Goal: Task Accomplishment & Management: Use online tool/utility

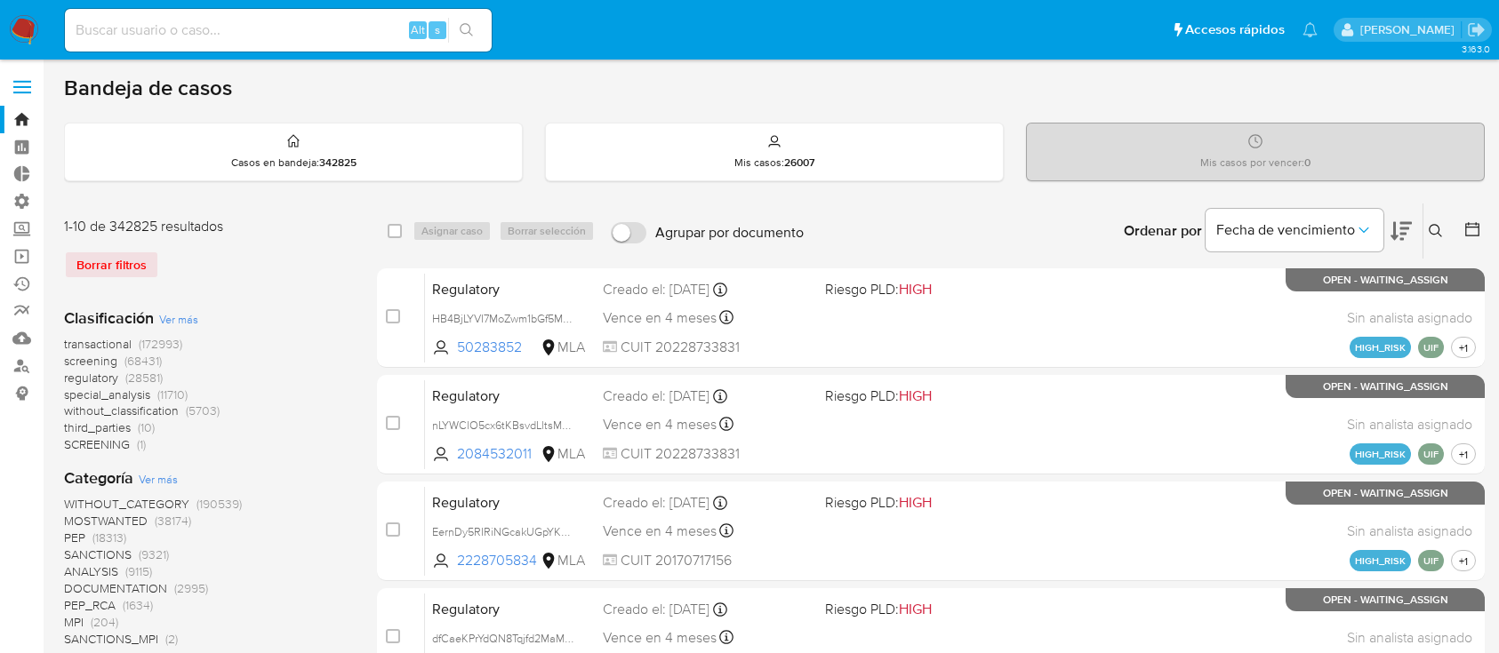
scroll to position [20, 0]
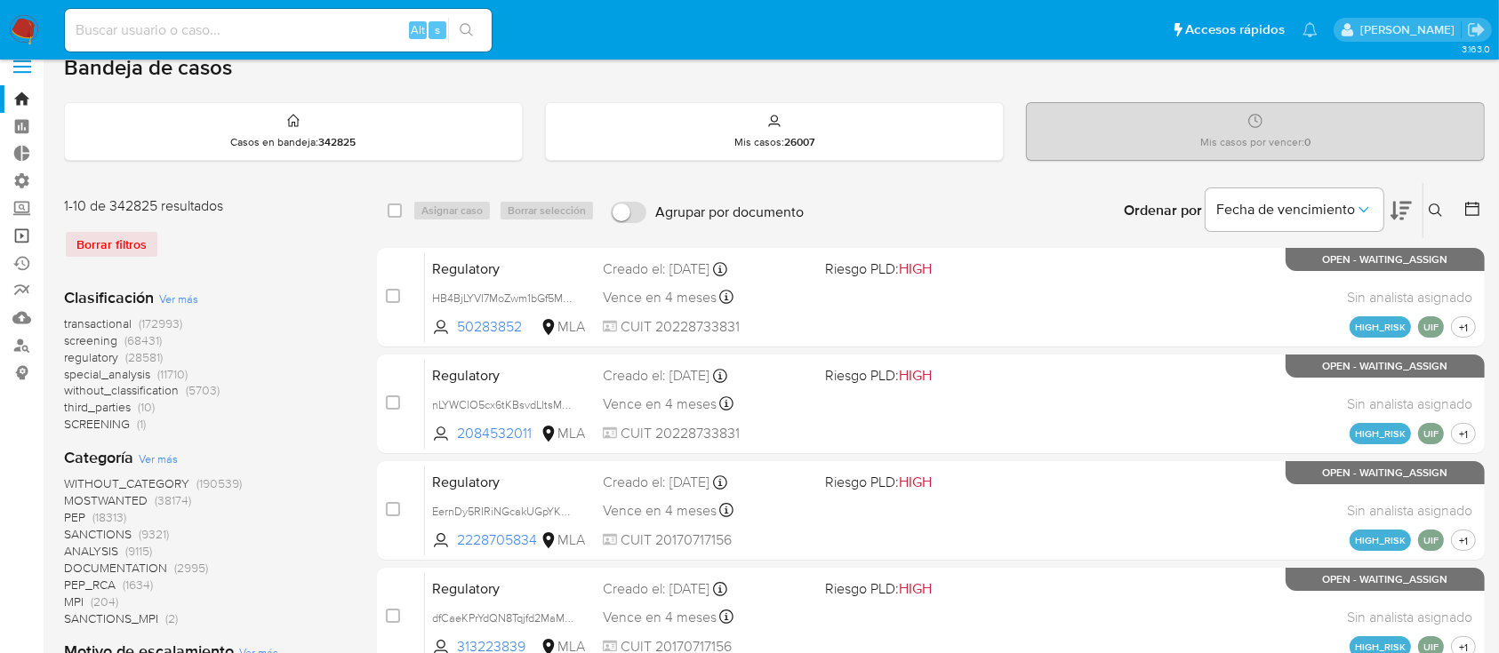
click at [11, 240] on link "Operaciones masivas" at bounding box center [106, 236] width 212 height 28
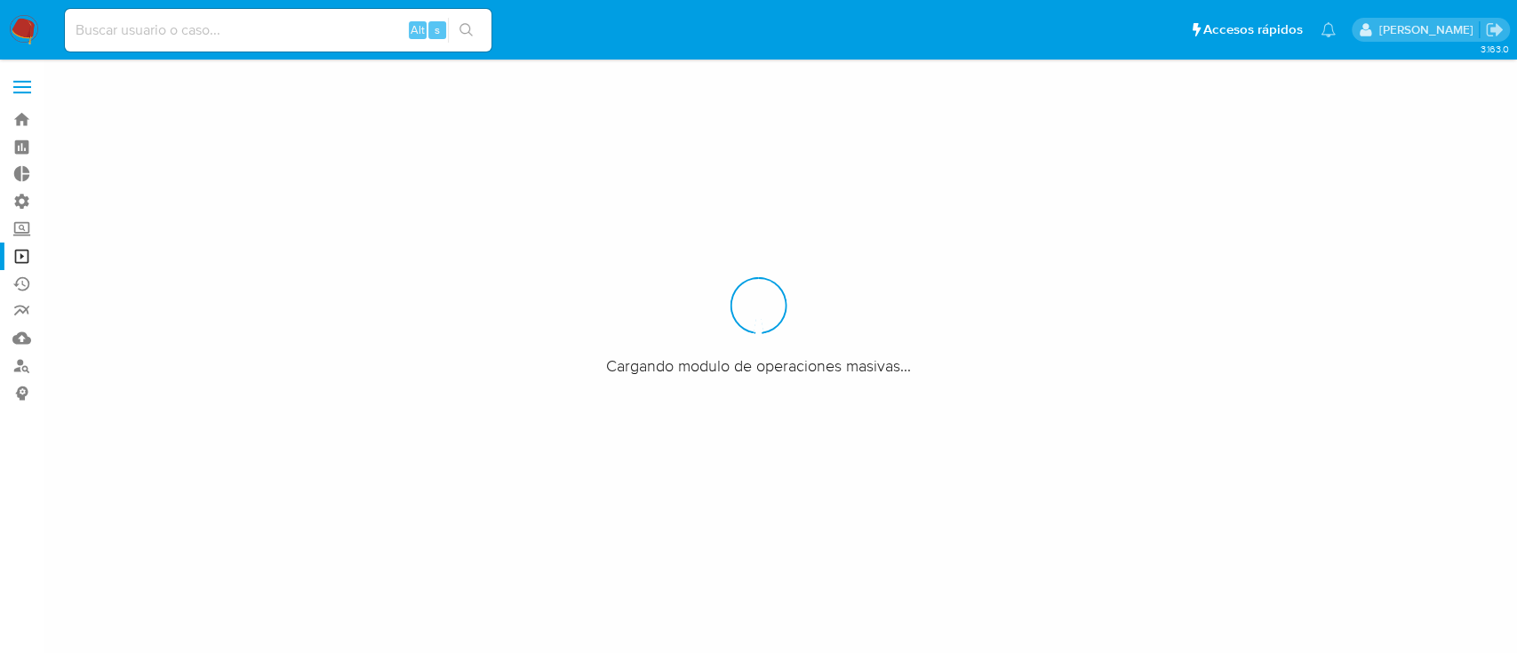
click at [168, 167] on div at bounding box center [758, 326] width 1517 height 653
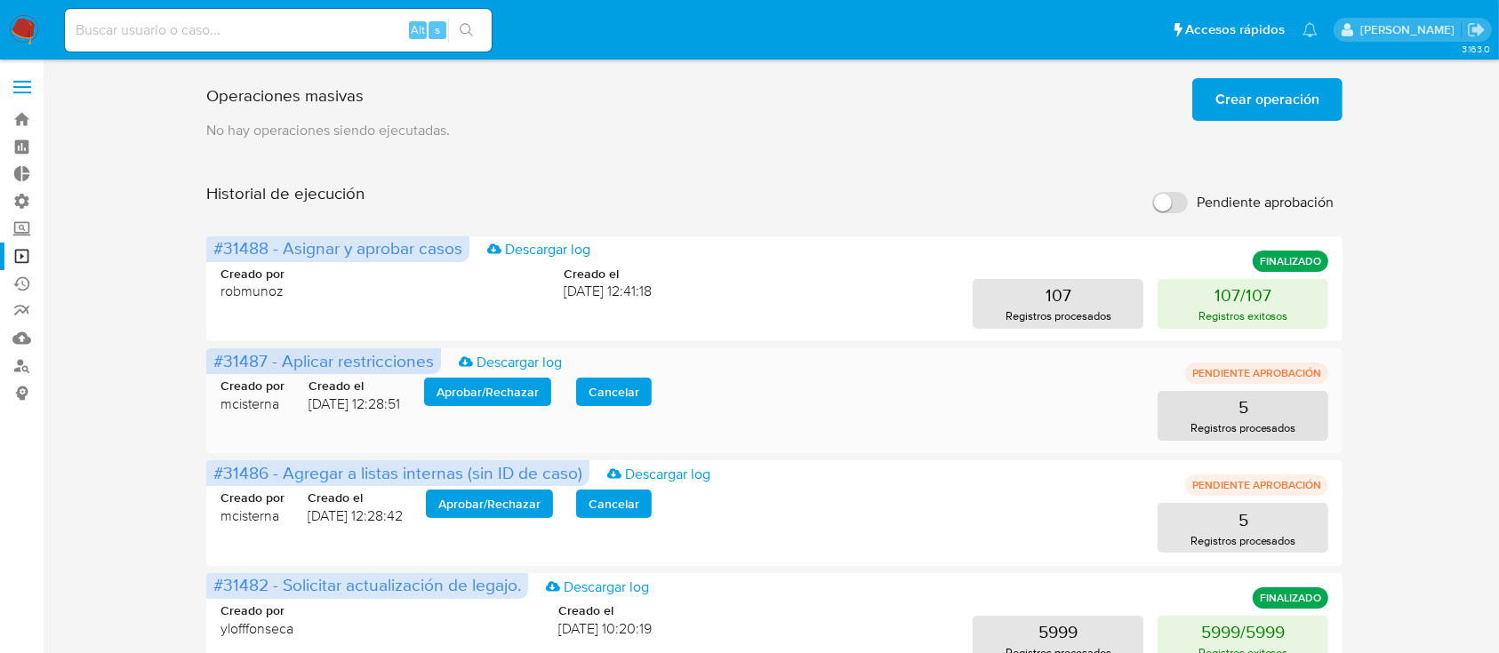
click at [483, 389] on span "Aprobar / Rechazar" at bounding box center [487, 392] width 102 height 25
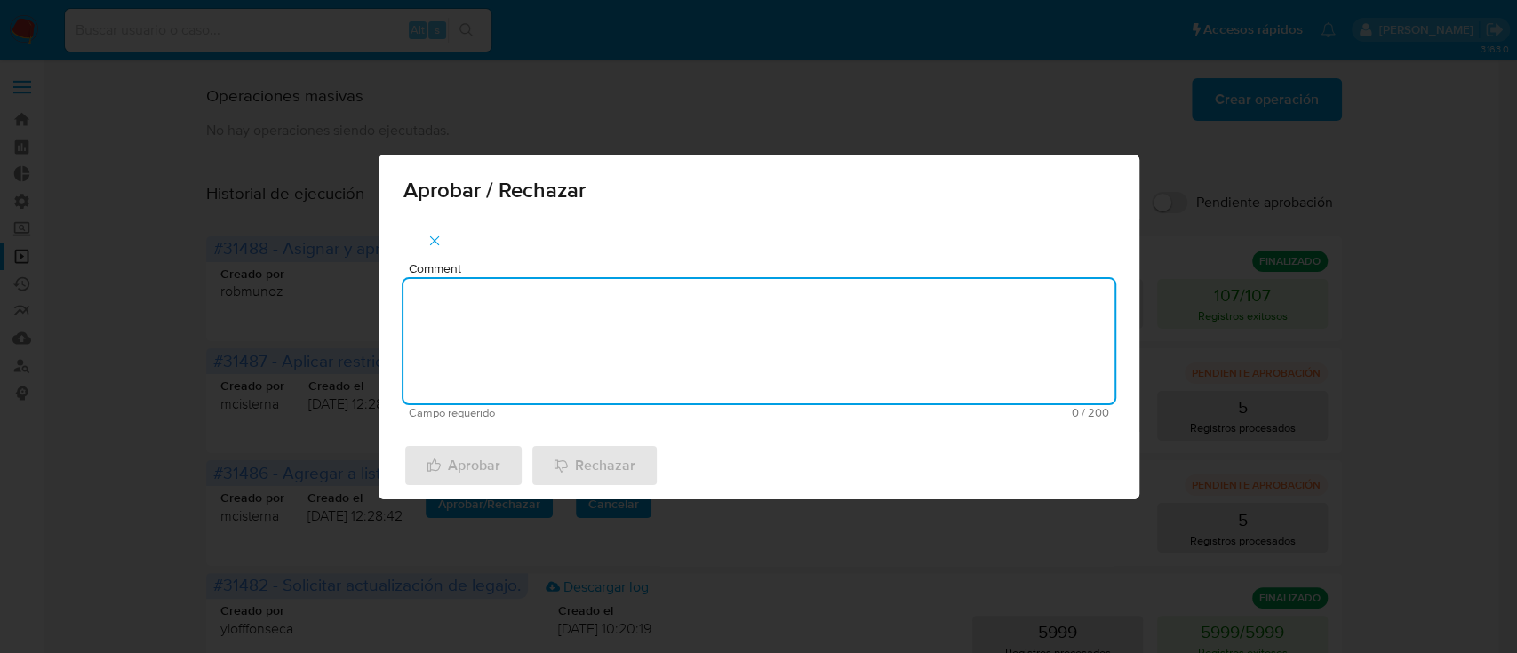
click at [530, 381] on textarea "Comment" at bounding box center [759, 341] width 711 height 124
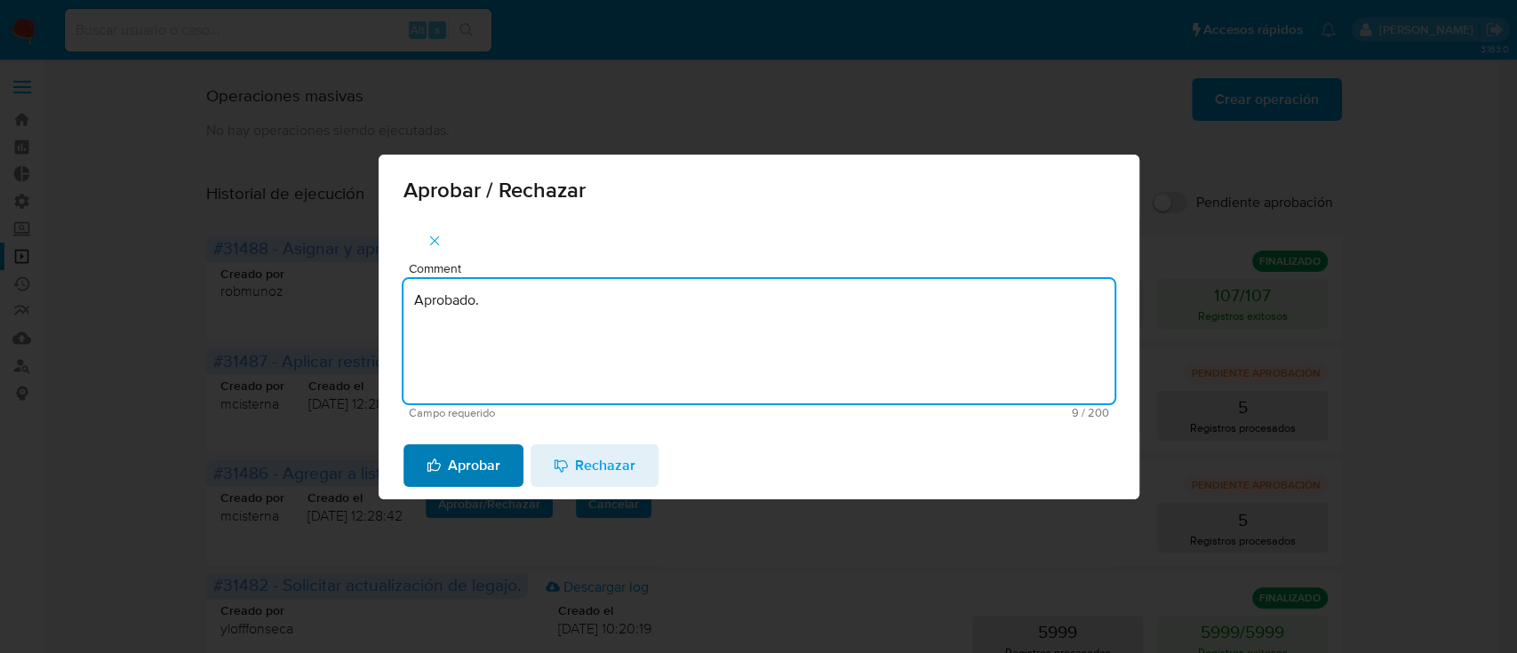
type textarea "Aprobado."
click at [498, 462] on span "Aprobar" at bounding box center [464, 465] width 74 height 39
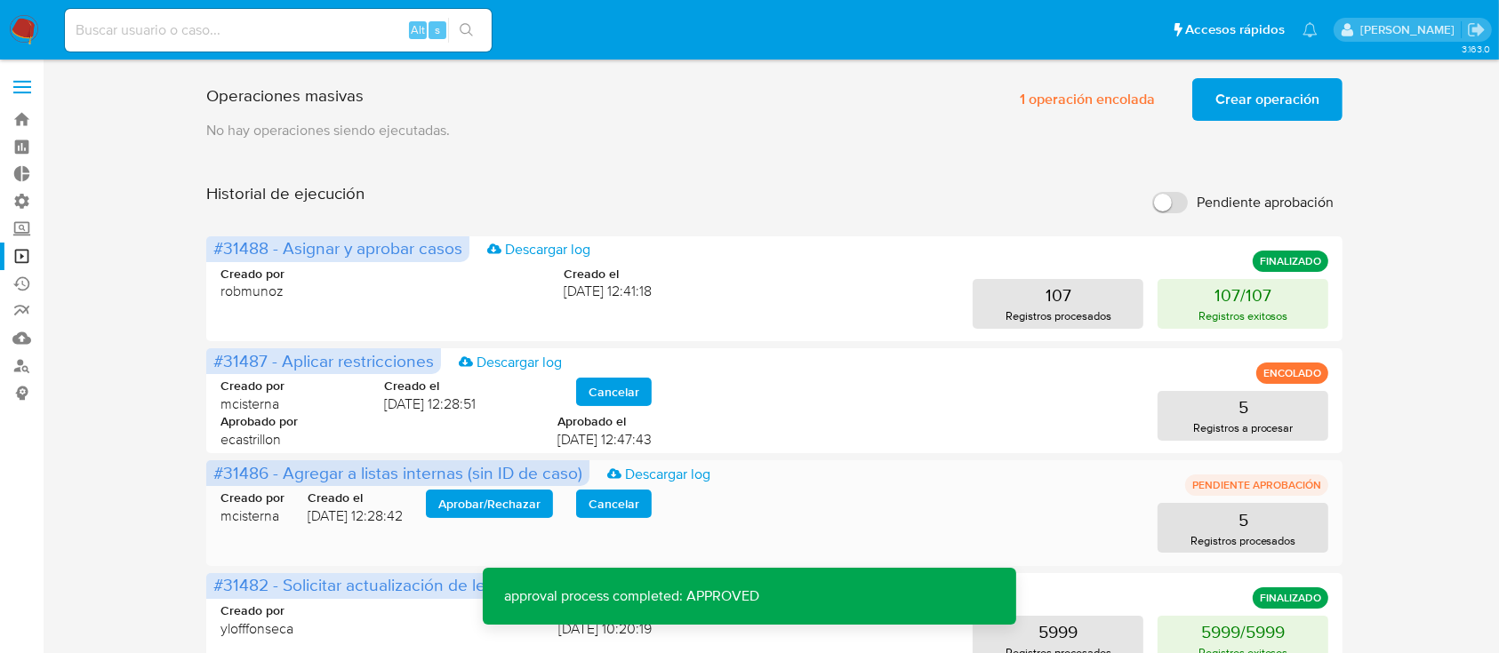
click at [493, 509] on span "Aprobar / Rechazar" at bounding box center [489, 504] width 102 height 25
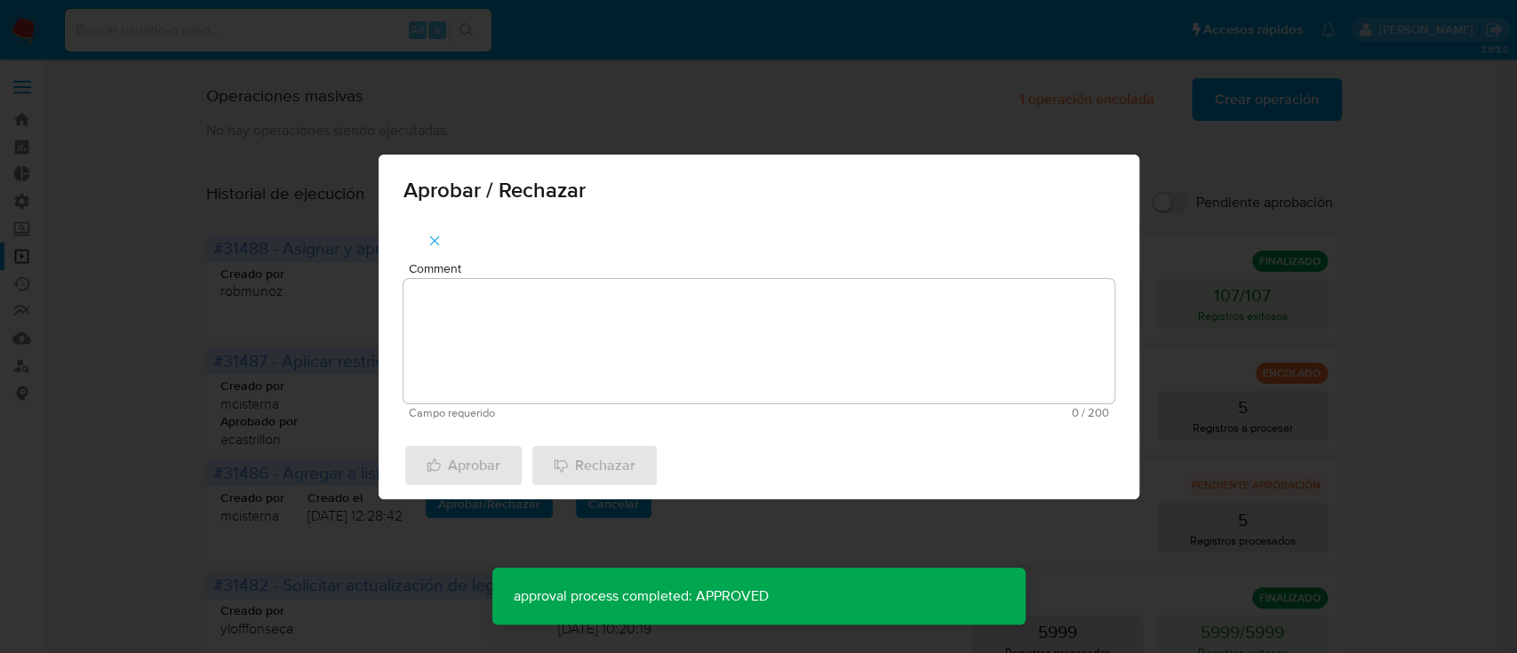
click at [508, 365] on textarea "Comment" at bounding box center [759, 341] width 711 height 124
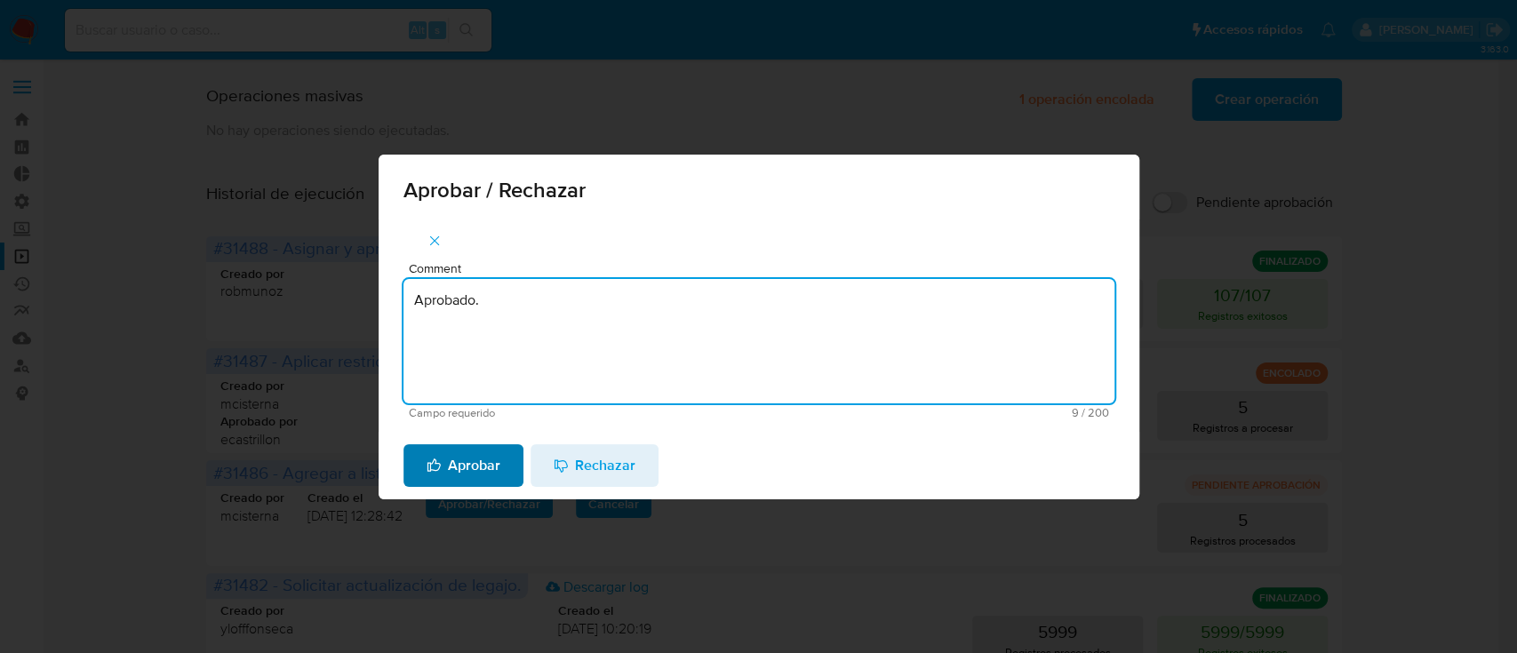
type textarea "Aprobado."
click at [484, 456] on span "Aprobar" at bounding box center [464, 465] width 74 height 39
